Goal: Navigation & Orientation: Find specific page/section

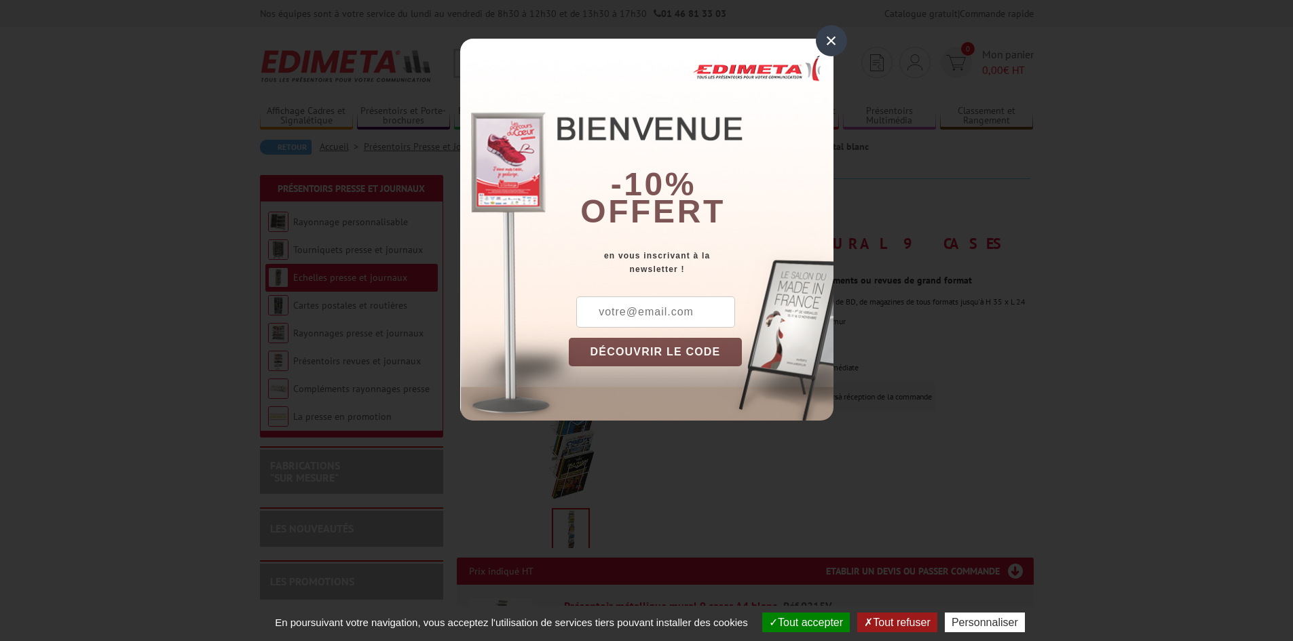
click at [838, 37] on div "×" at bounding box center [831, 40] width 31 height 31
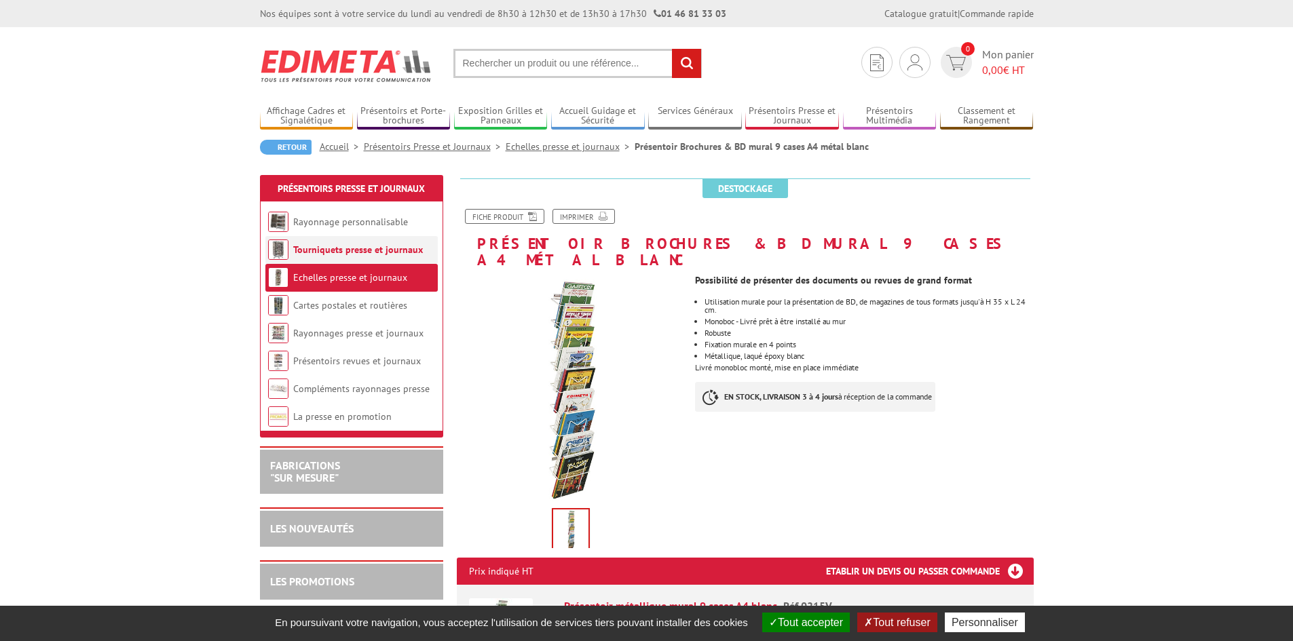
click at [392, 255] on link "Tourniquets presse et journaux" at bounding box center [358, 250] width 130 height 12
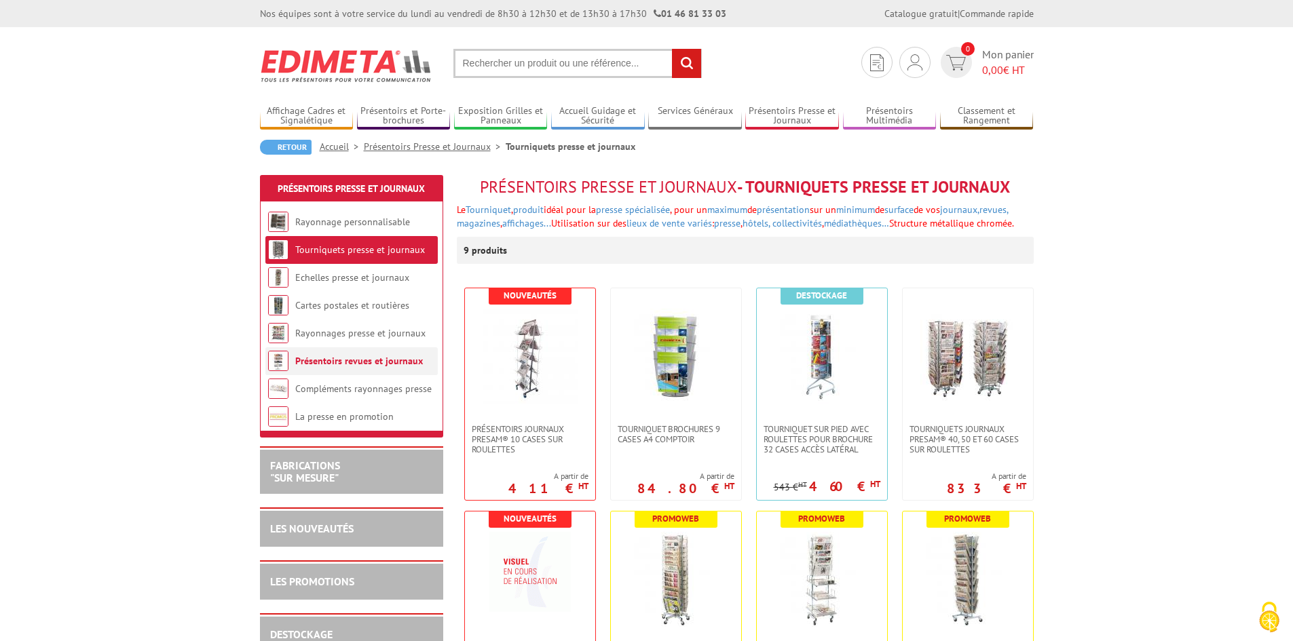
click at [377, 368] on li "Présentoirs revues et journaux" at bounding box center [351, 361] width 172 height 28
click at [377, 360] on link "Présentoirs revues et journaux" at bounding box center [359, 361] width 128 height 12
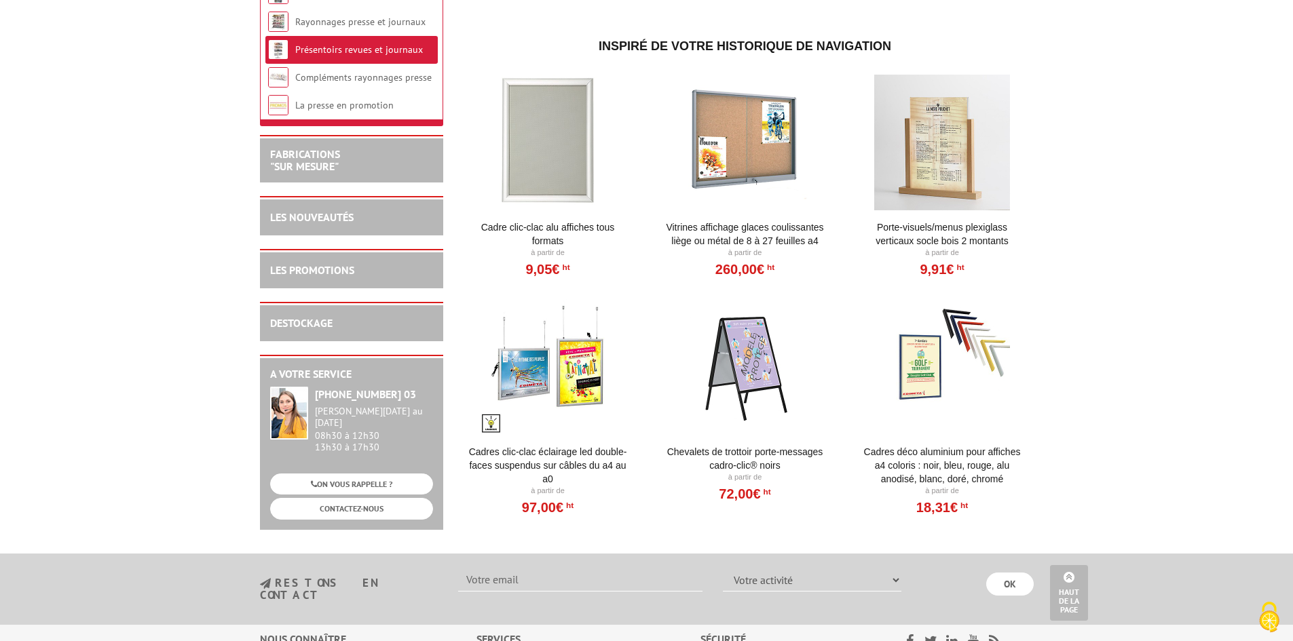
scroll to position [713, 0]
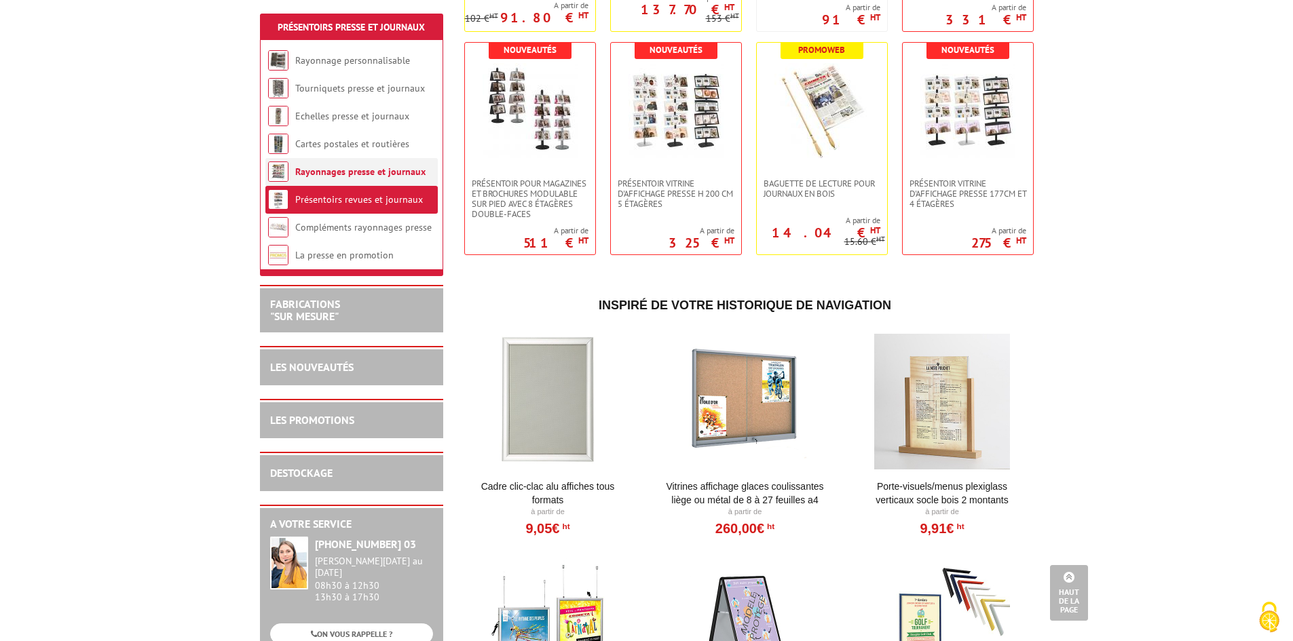
click at [352, 172] on link "Rayonnages presse et journaux" at bounding box center [360, 172] width 130 height 12
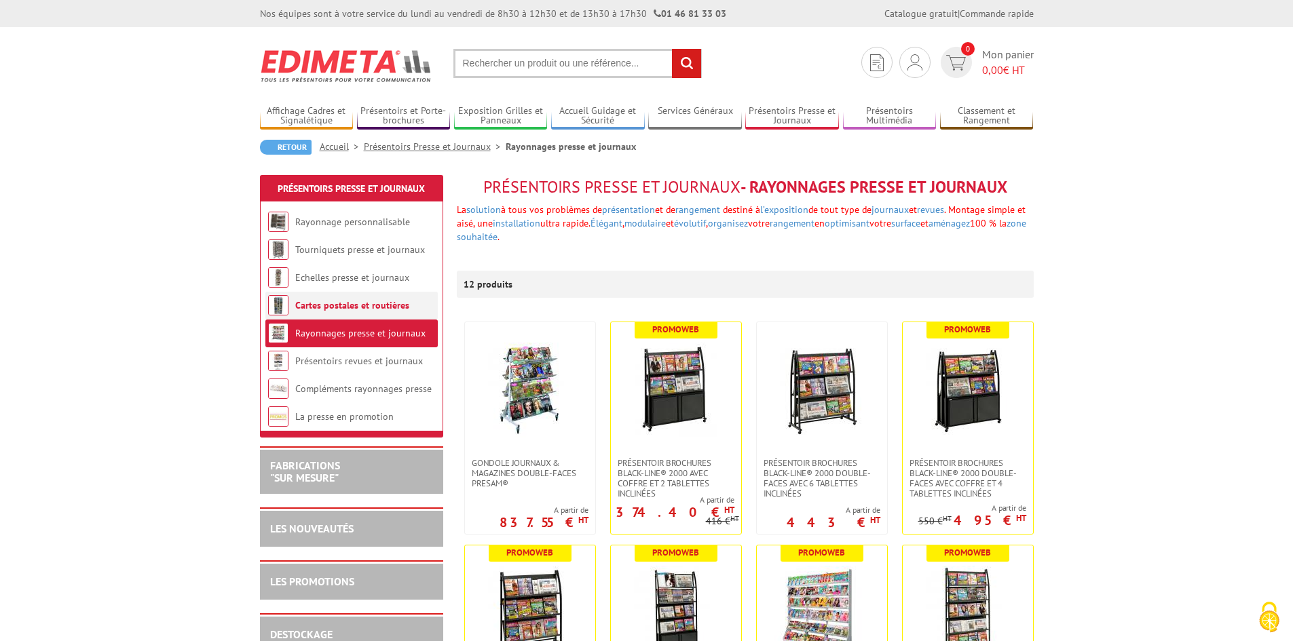
click at [335, 307] on link "Cartes postales et routières" at bounding box center [352, 305] width 114 height 12
